Goal: Understand process/instructions: Learn how to perform a task or action

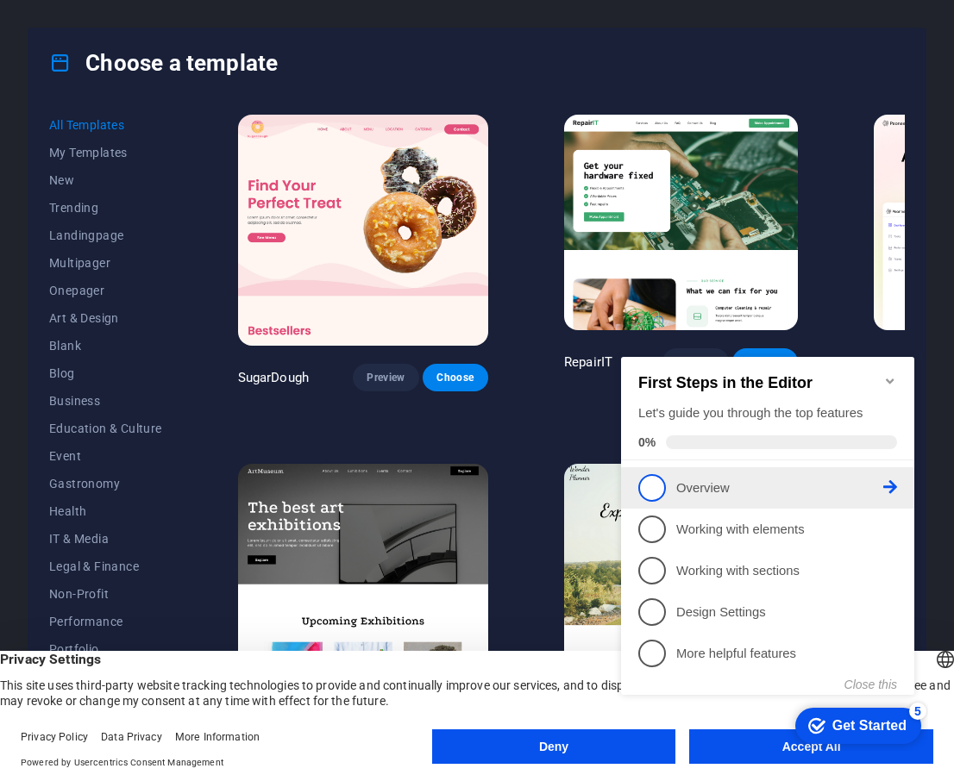
click at [656, 483] on span "1" at bounding box center [652, 488] width 28 height 28
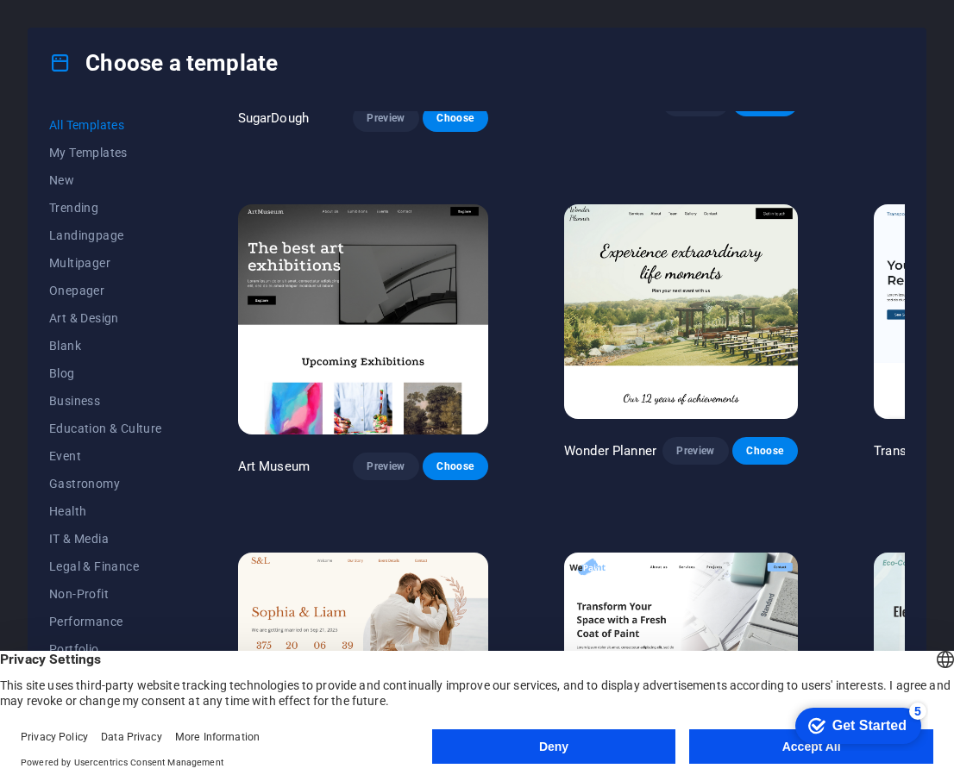
scroll to position [310, 0]
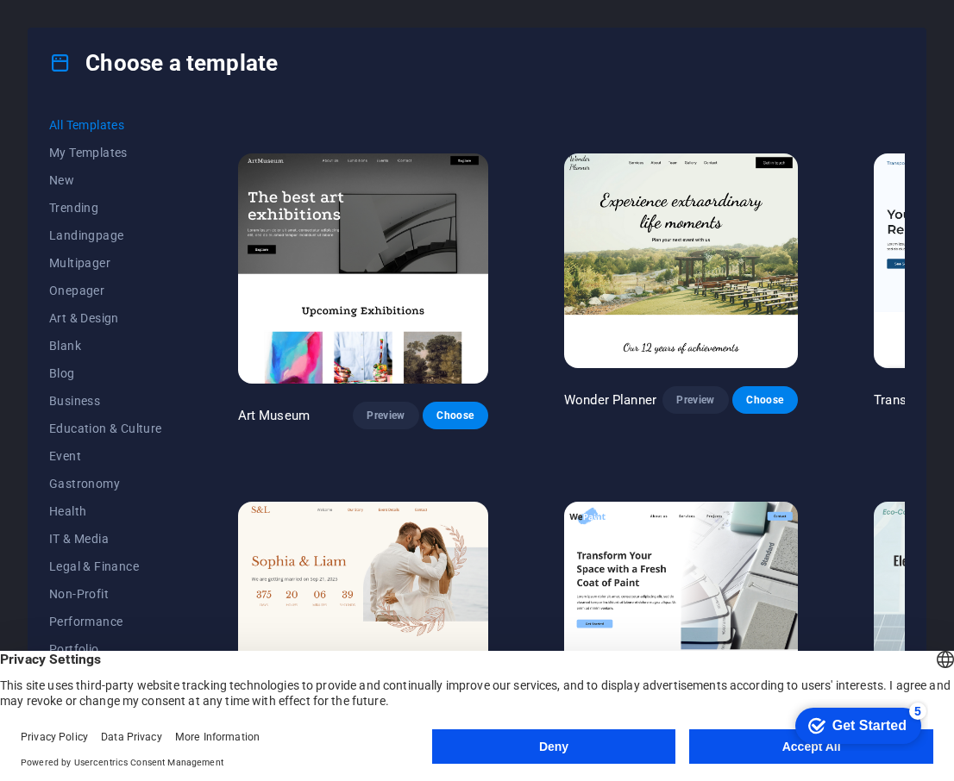
click at [813, 739] on div "checkmark Get Started 5" at bounding box center [858, 726] width 126 height 36
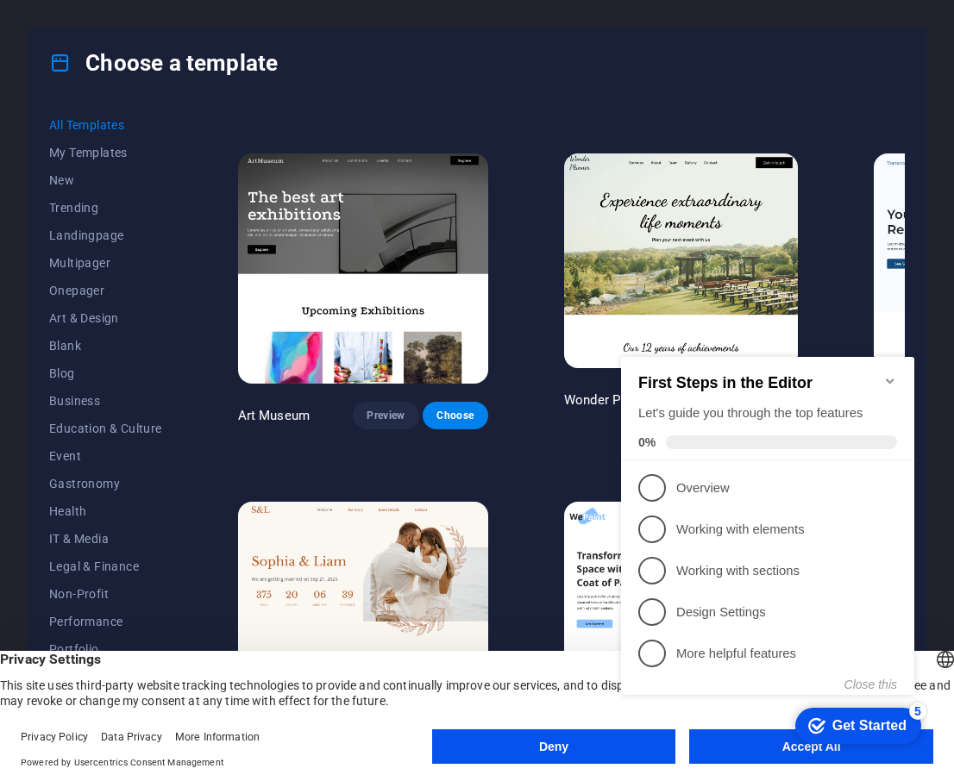
click at [756, 752] on appcues-checklist "Contextual help checklist present on screen" at bounding box center [771, 543] width 314 height 423
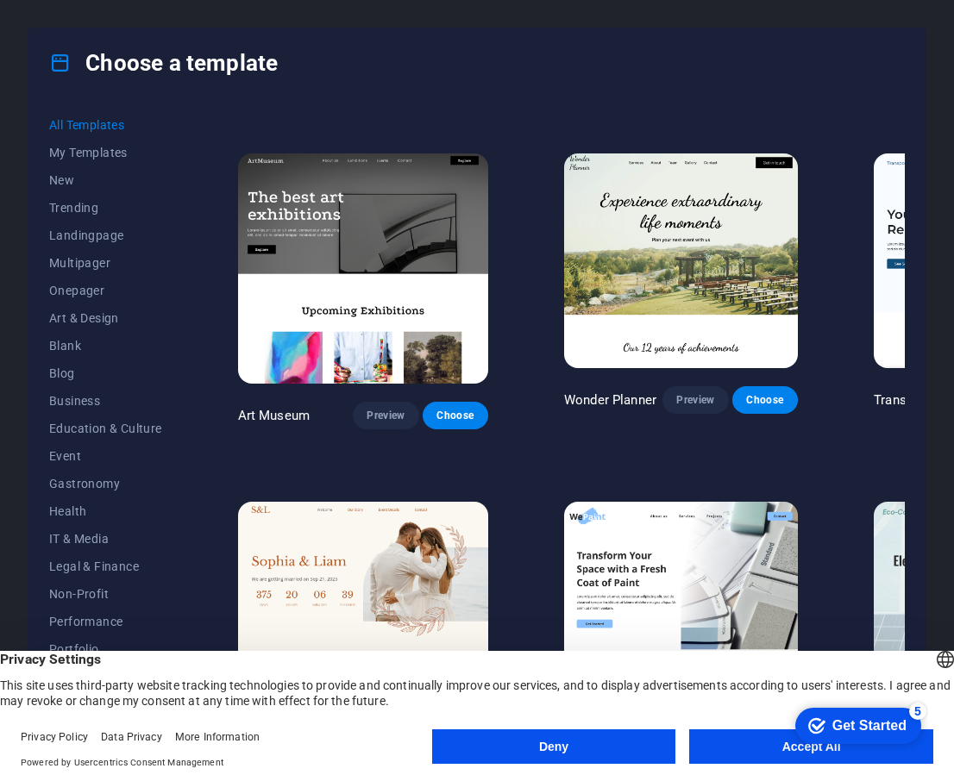
click at [781, 752] on appcues-checklist "Contextual help checklist present on screen" at bounding box center [854, 727] width 147 height 56
click at [756, 752] on button "Accept All" at bounding box center [811, 747] width 244 height 34
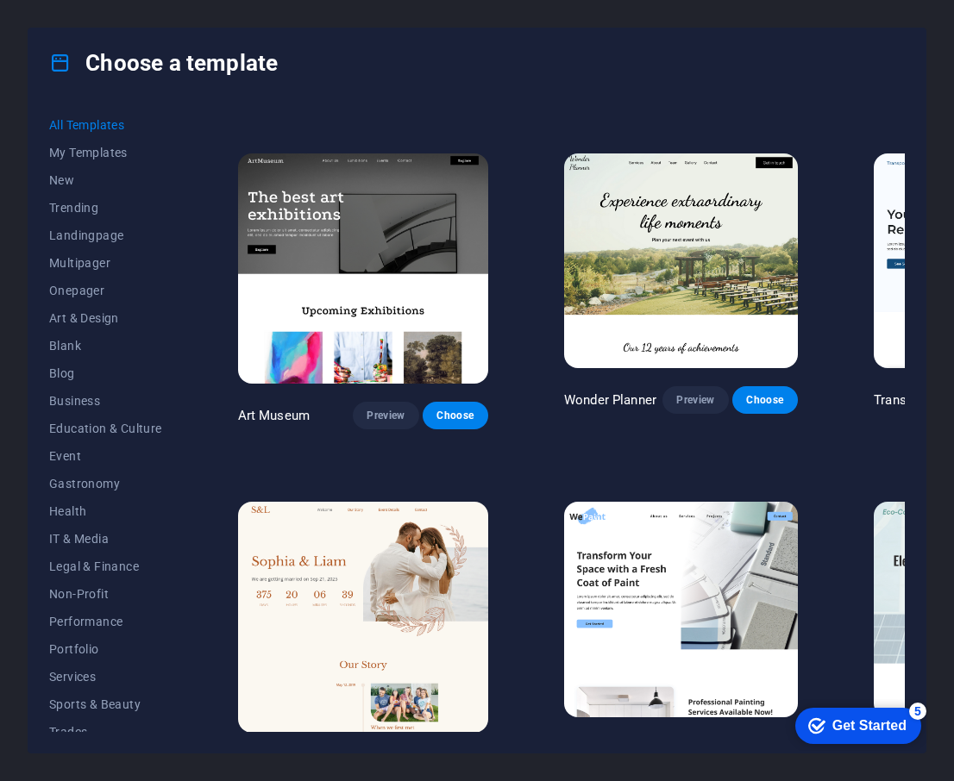
click at [841, 721] on div "Get Started" at bounding box center [869, 726] width 74 height 16
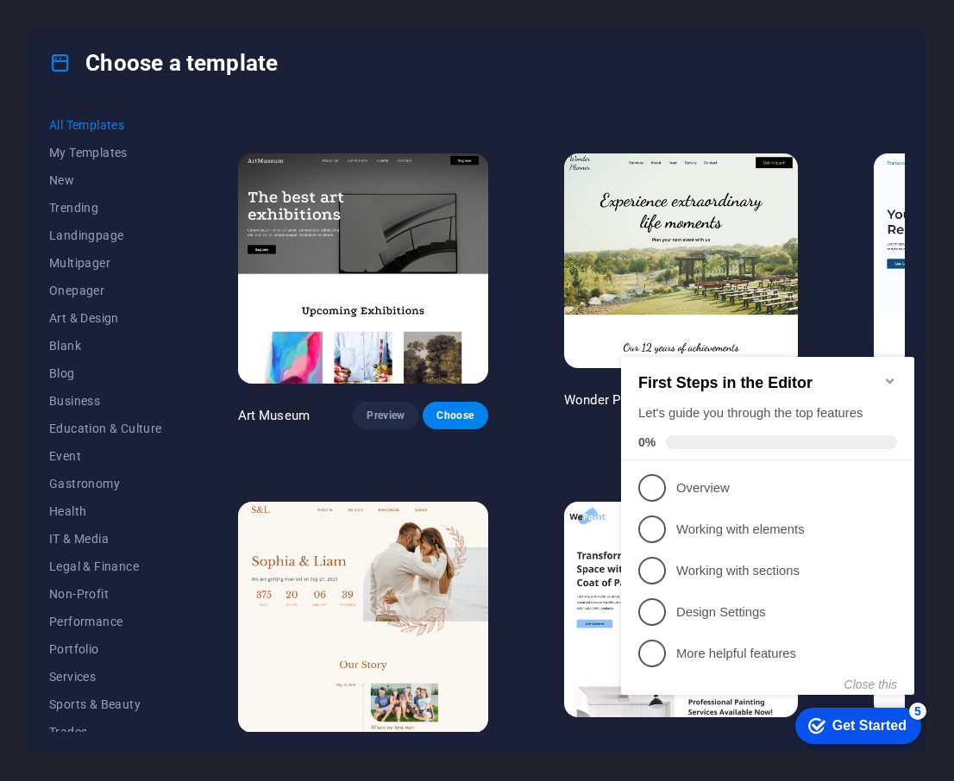
click div "checkmark Get Started 5 First Steps in the Editor Let's guide you through the t…"
click at [850, 726] on div "Get Started" at bounding box center [869, 726] width 74 height 16
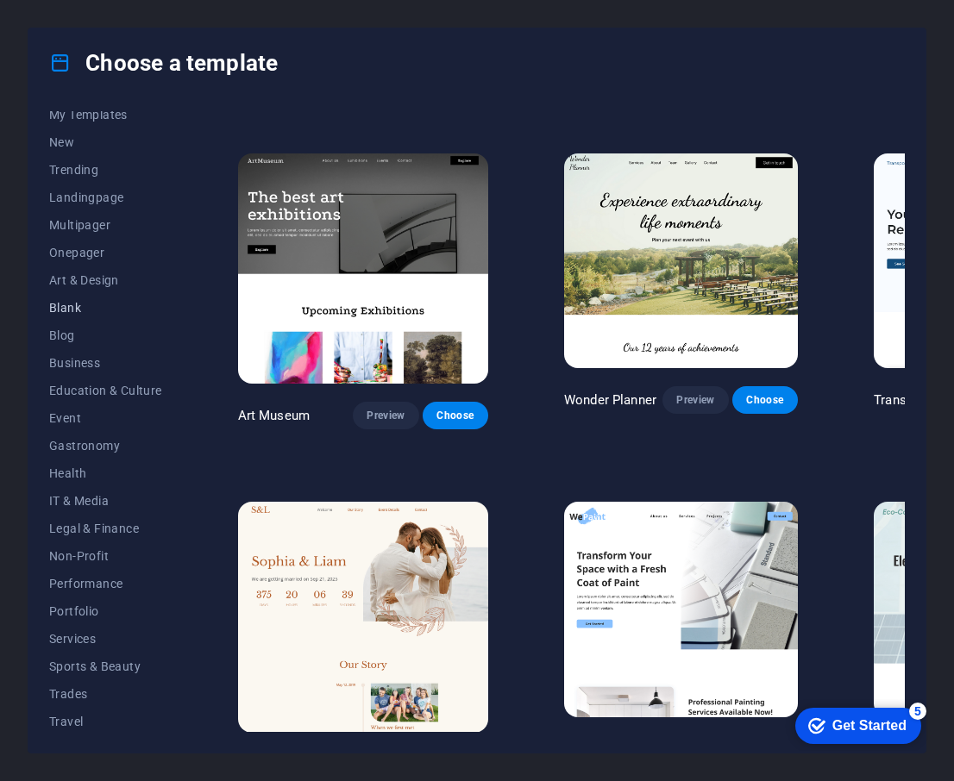
scroll to position [69, 0]
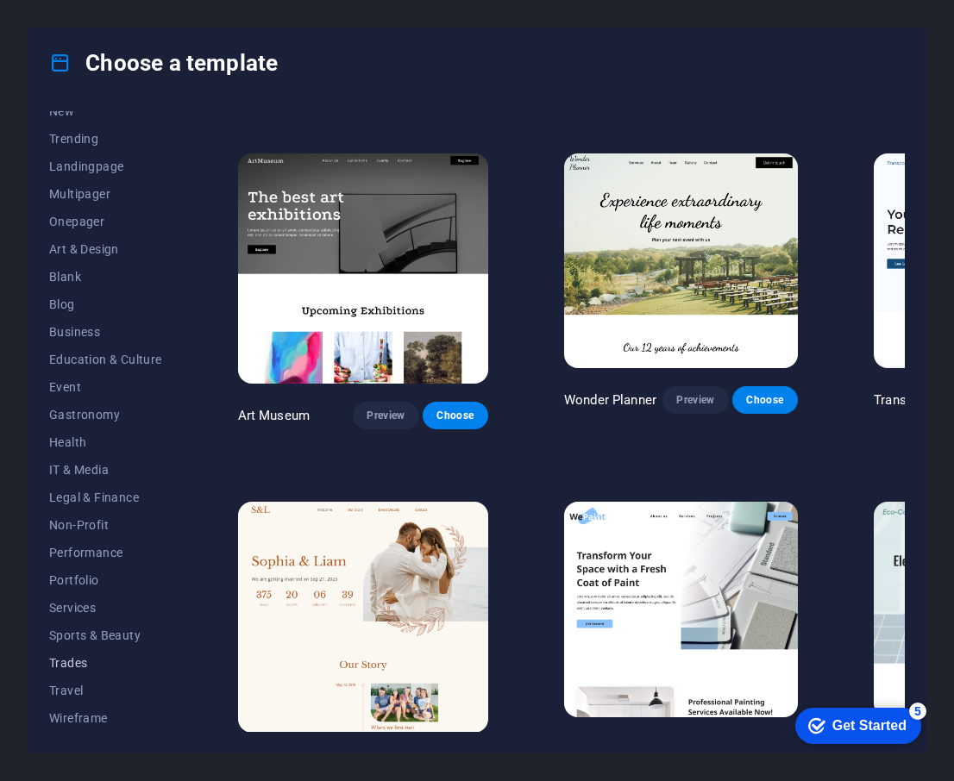
click at [75, 657] on span "Trades" at bounding box center [105, 663] width 113 height 14
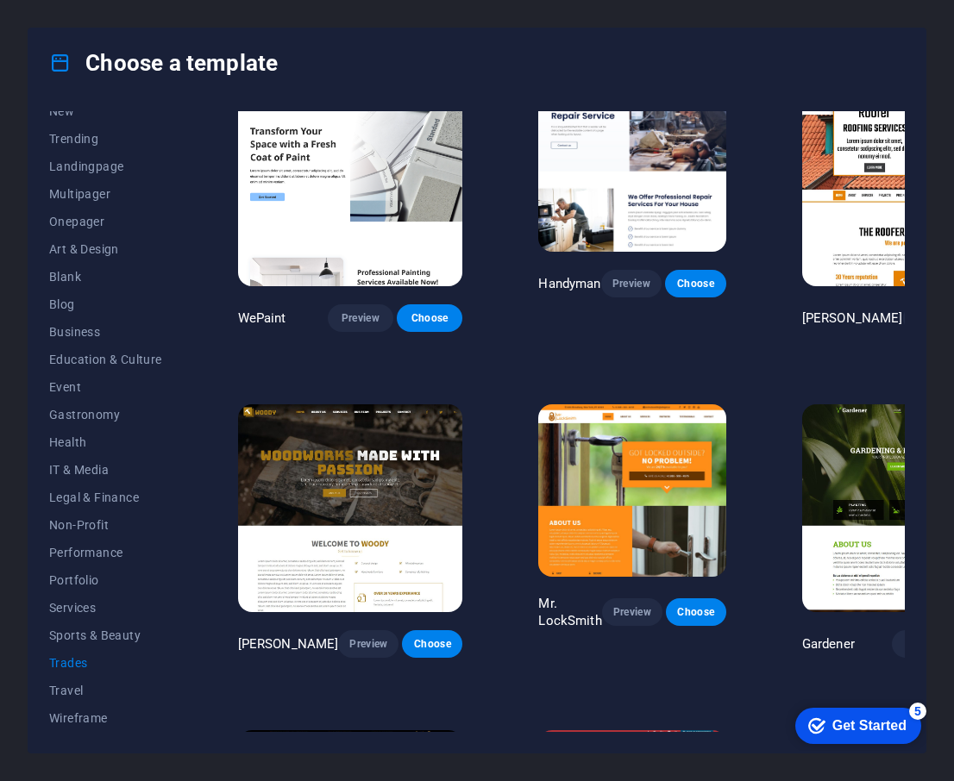
scroll to position [0, 0]
